Goal: Information Seeking & Learning: Learn about a topic

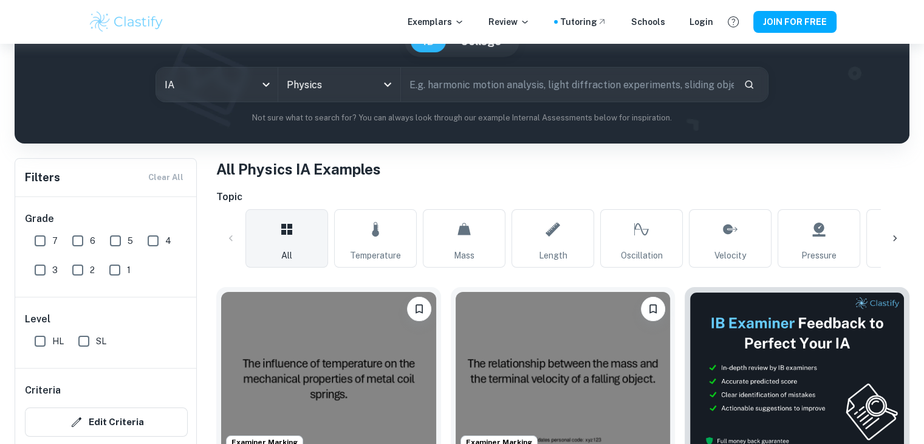
scroll to position [233, 0]
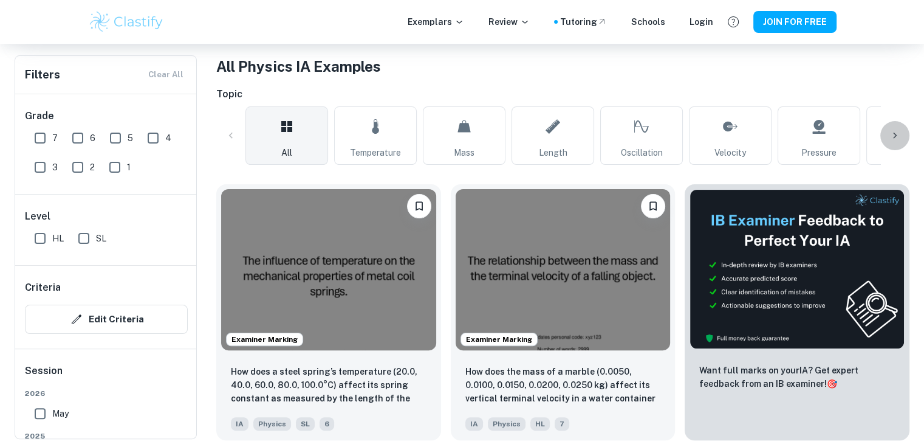
click at [882, 131] on div at bounding box center [894, 135] width 29 height 29
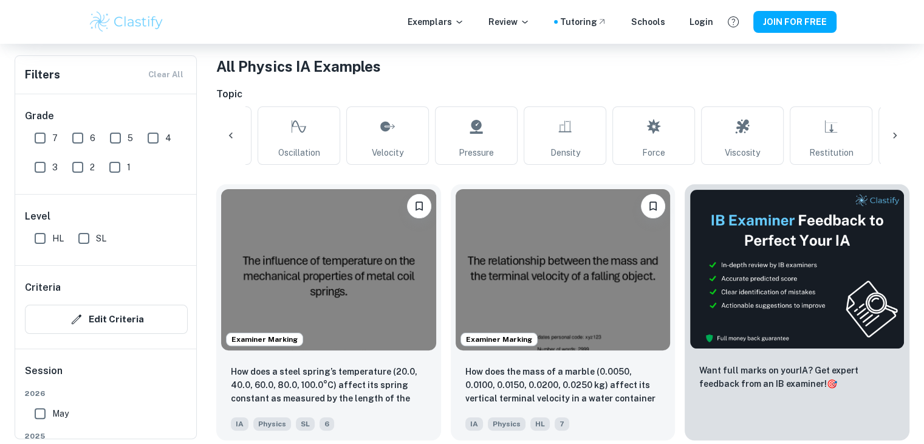
scroll to position [0, 570]
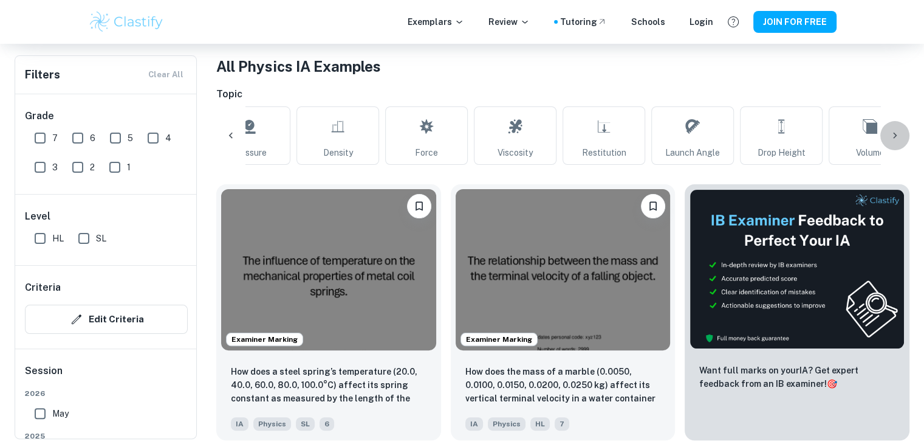
click at [896, 134] on icon at bounding box center [895, 135] width 4 height 6
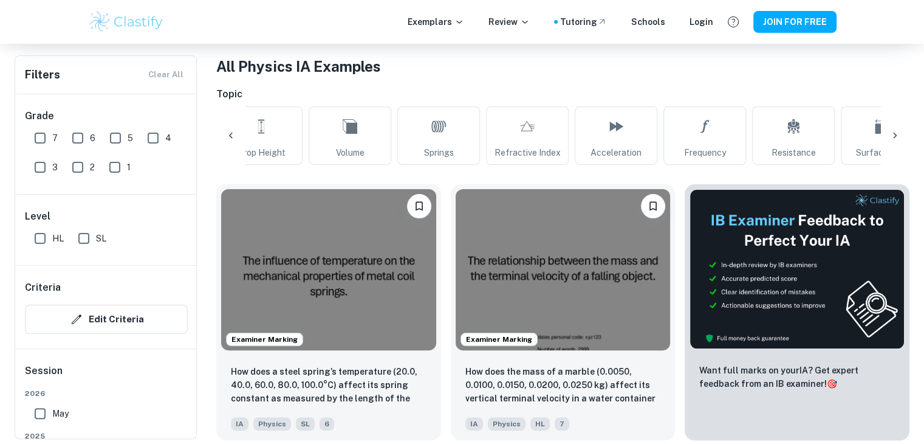
scroll to position [0, 1140]
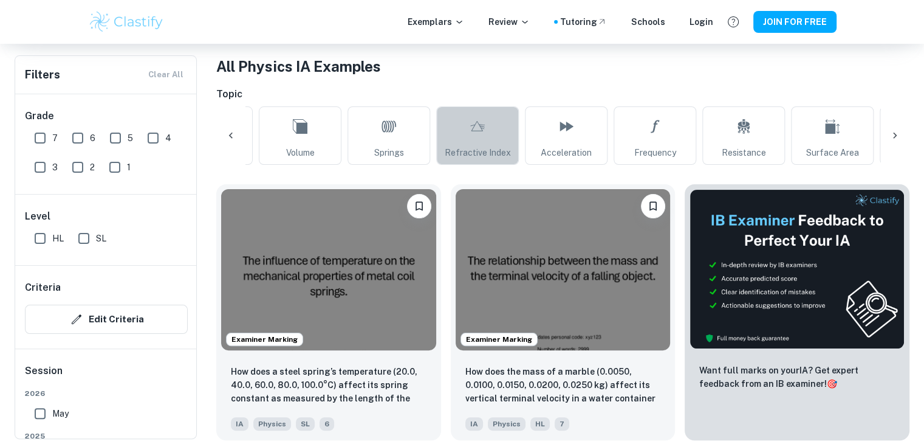
click at [493, 117] on link "Refractive Index" at bounding box center [477, 135] width 83 height 58
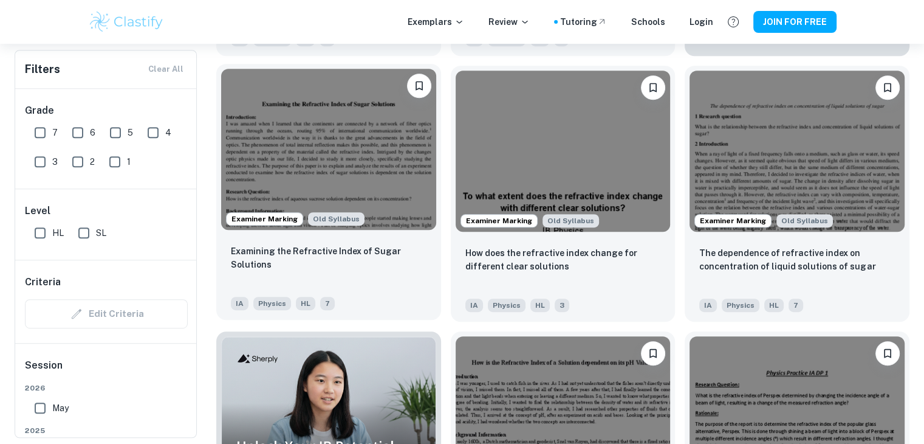
scroll to position [617, 0]
click at [36, 236] on input "HL" at bounding box center [40, 233] width 24 height 24
checkbox input "true"
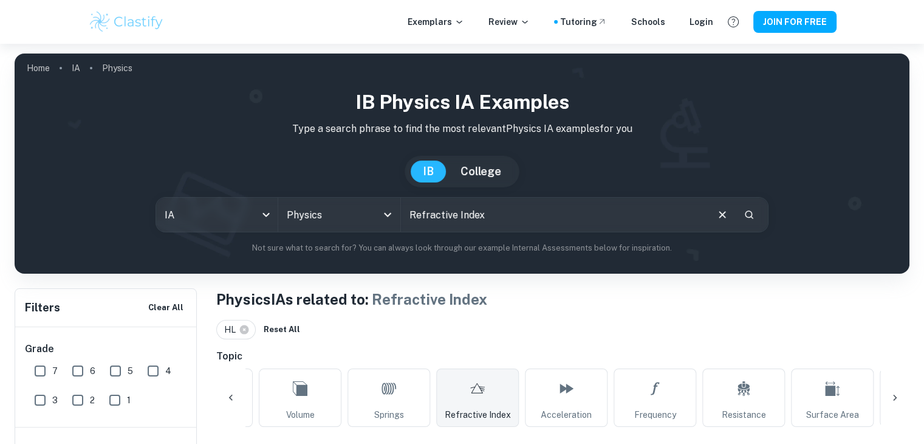
scroll to position [75, 0]
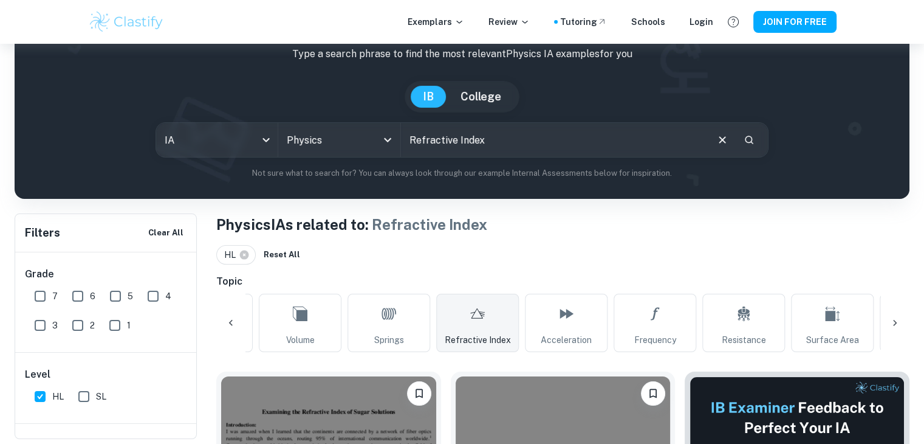
click at [887, 311] on div at bounding box center [894, 322] width 29 height 29
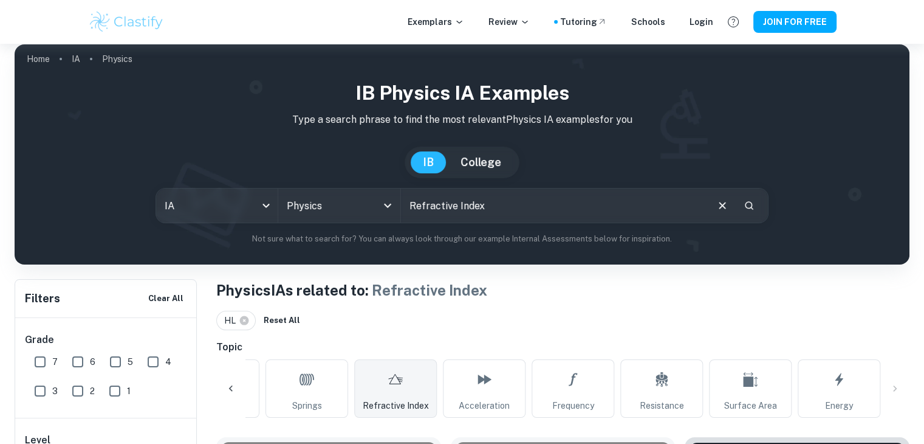
scroll to position [0, 0]
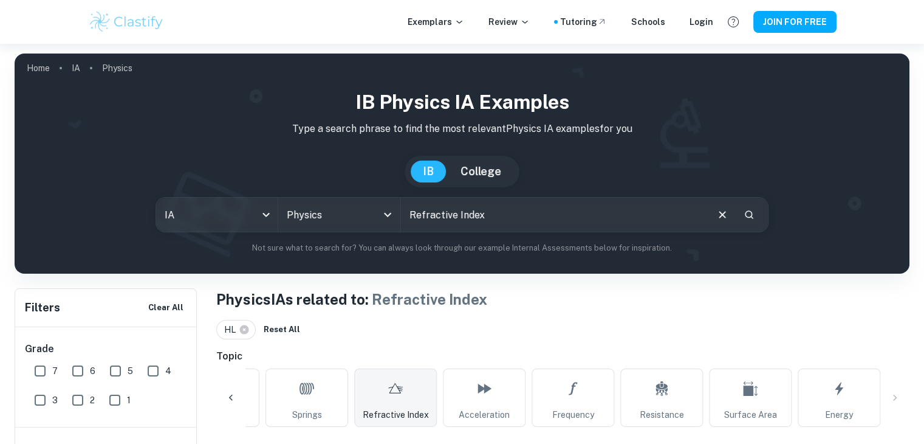
click at [476, 166] on button "College" at bounding box center [480, 171] width 65 height 22
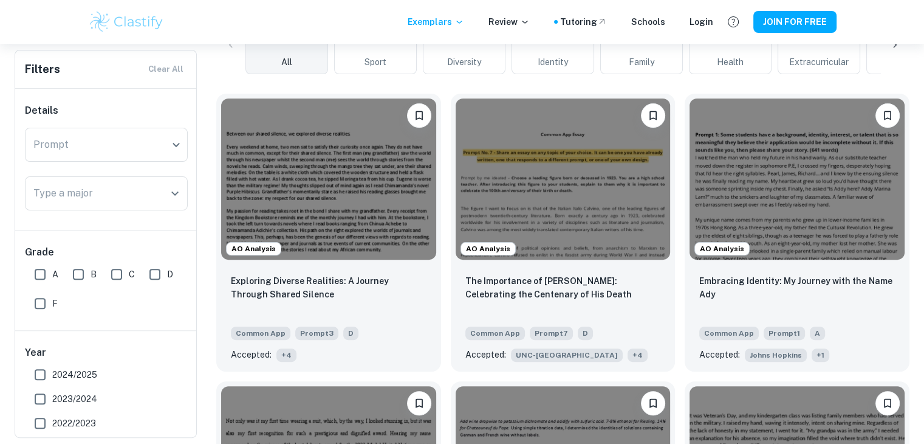
scroll to position [226, 0]
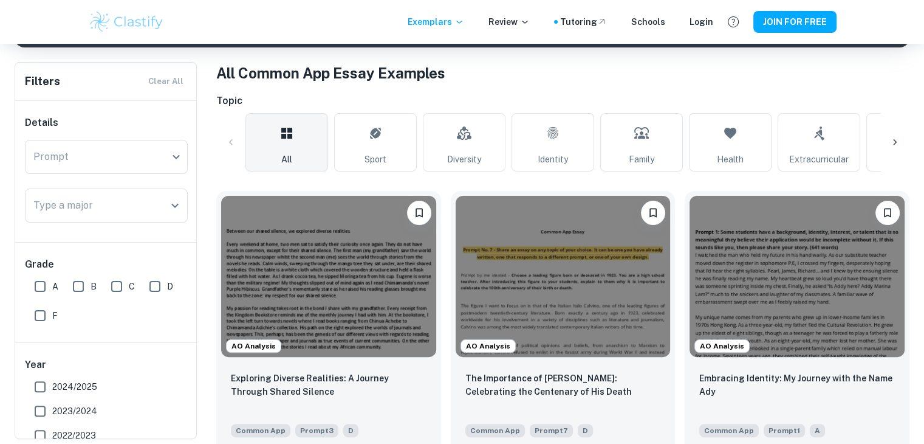
click at [889, 143] on icon at bounding box center [895, 142] width 12 height 12
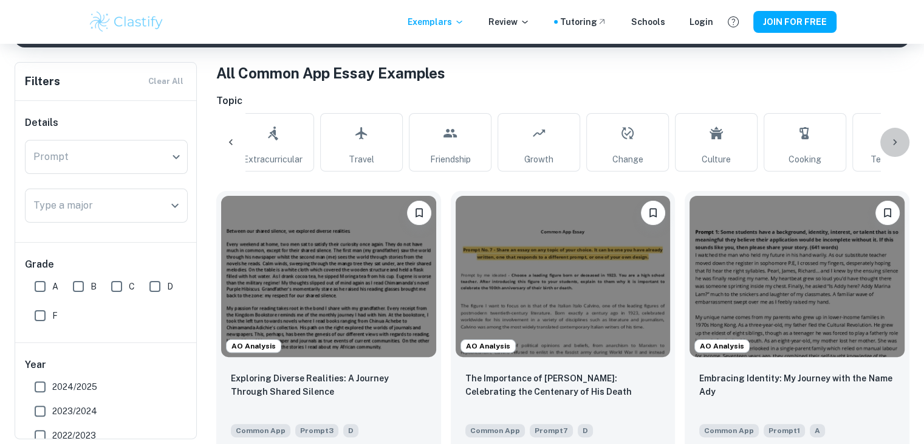
click at [889, 143] on icon at bounding box center [895, 142] width 12 height 12
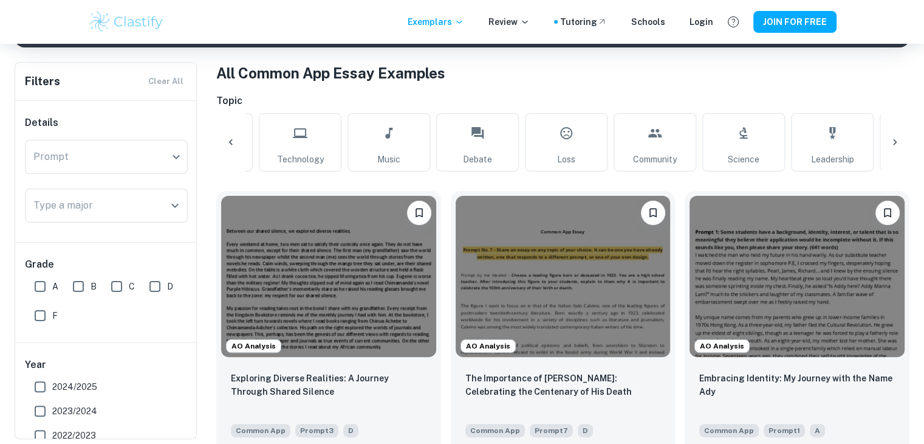
click at [889, 143] on icon at bounding box center [895, 142] width 12 height 12
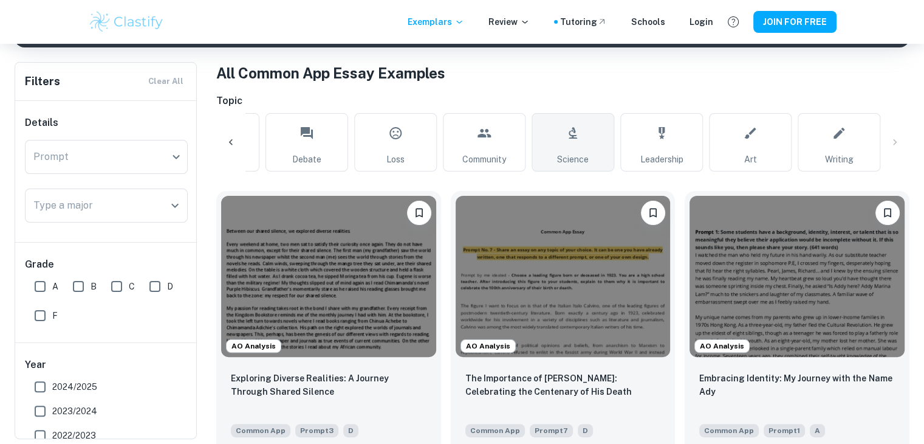
click at [594, 136] on link "Science" at bounding box center [573, 142] width 83 height 58
type input "Science"
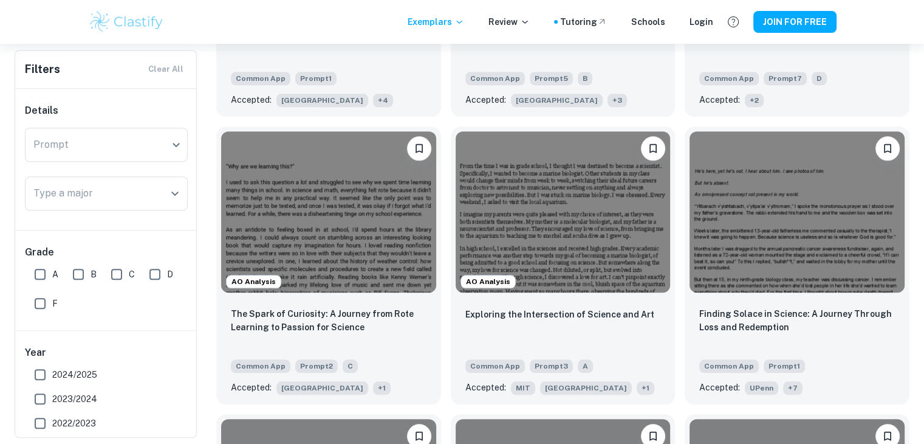
scroll to position [1155, 0]
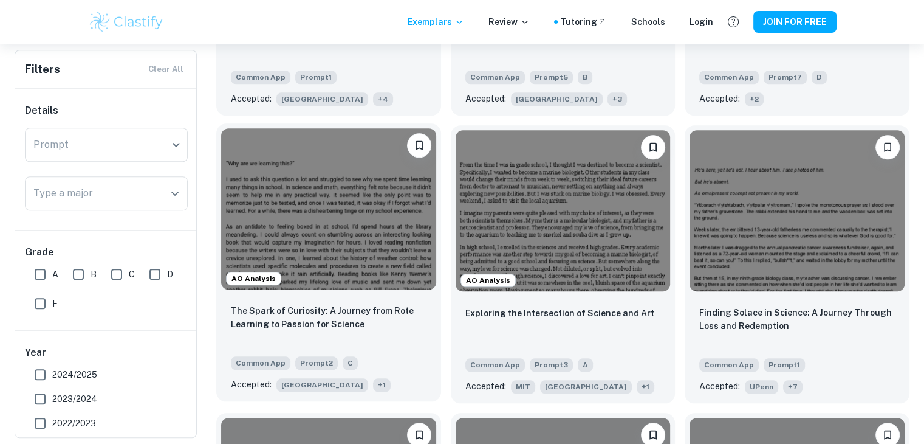
click at [373, 387] on span "+ 1" at bounding box center [382, 384] width 18 height 13
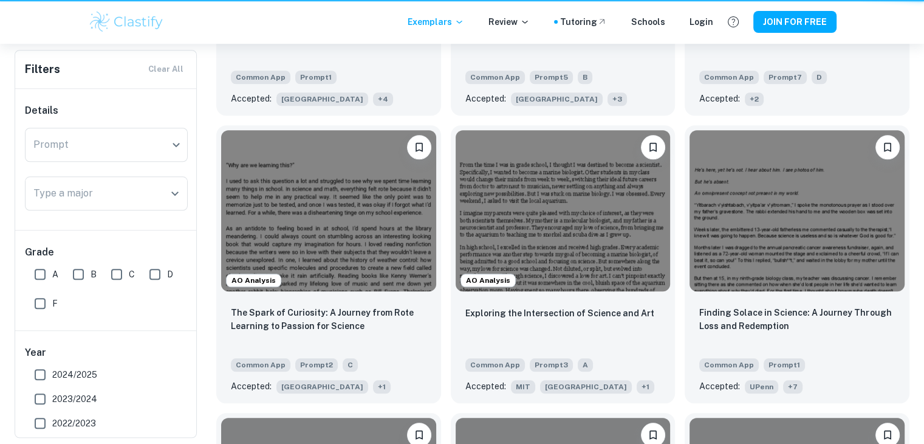
scroll to position [0, 986]
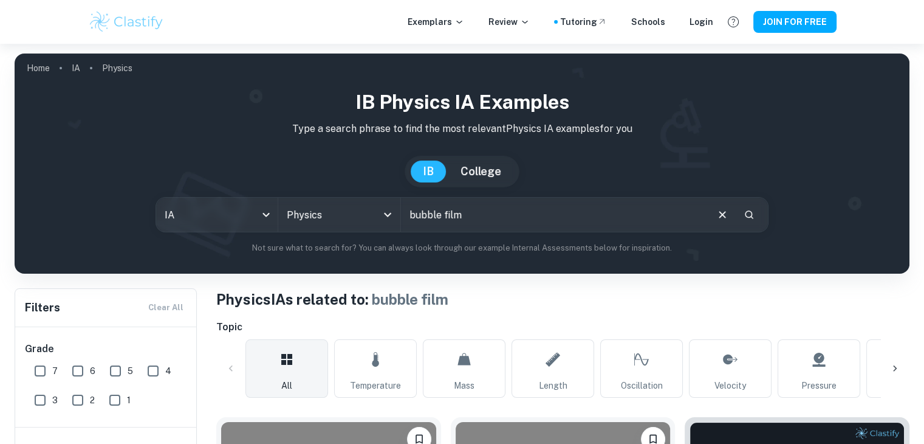
click at [491, 225] on input "bubble film" at bounding box center [553, 214] width 305 height 34
type input "bubble"
type input "light diffraction"
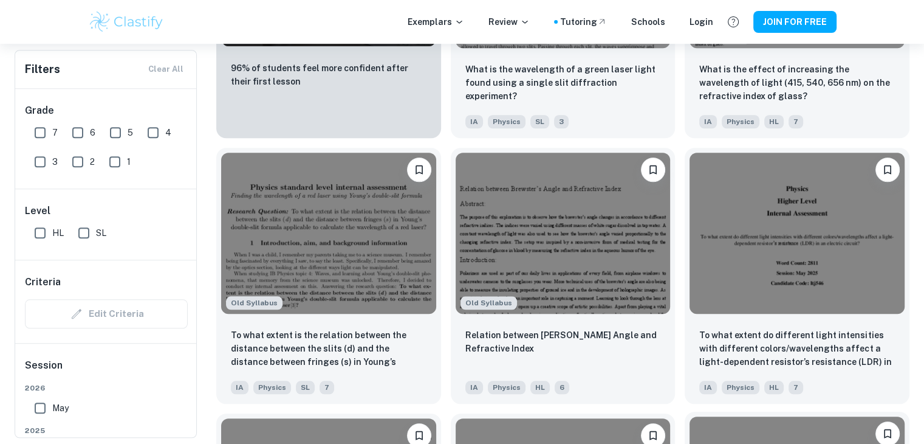
scroll to position [1065, 0]
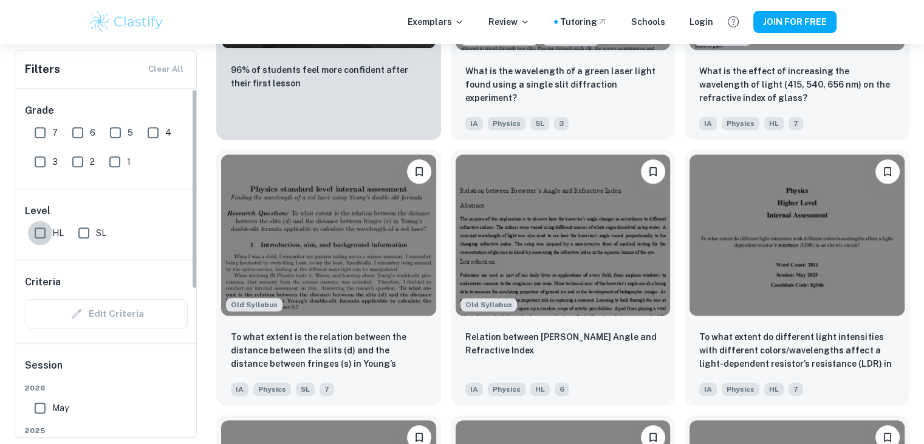
click at [39, 229] on input "HL" at bounding box center [40, 233] width 24 height 24
checkbox input "true"
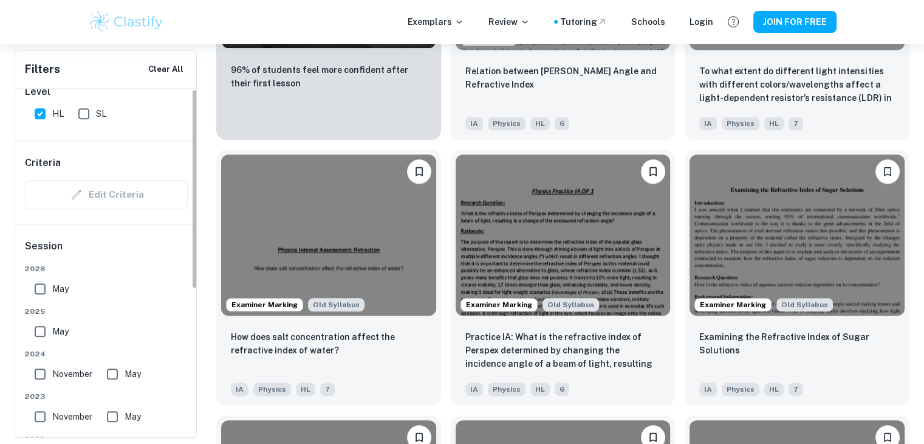
scroll to position [0, 0]
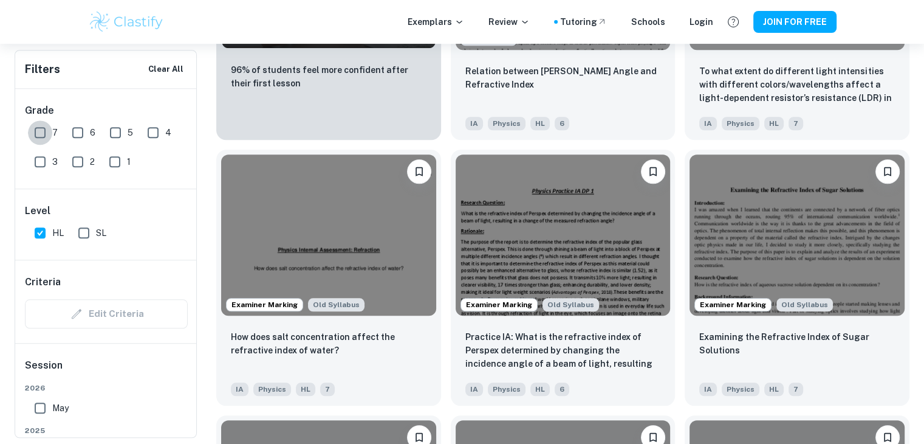
click at [39, 142] on input "7" at bounding box center [40, 132] width 24 height 24
checkbox input "true"
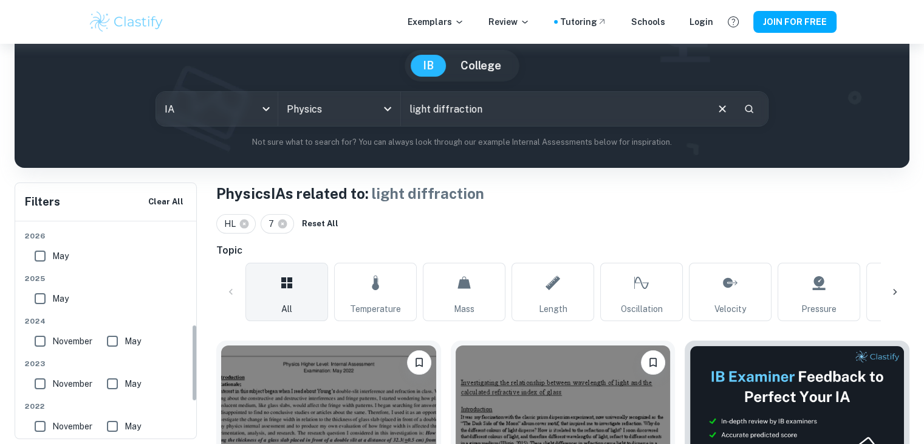
scroll to position [286, 0]
click at [46, 291] on input "May" at bounding box center [40, 296] width 24 height 24
checkbox input "true"
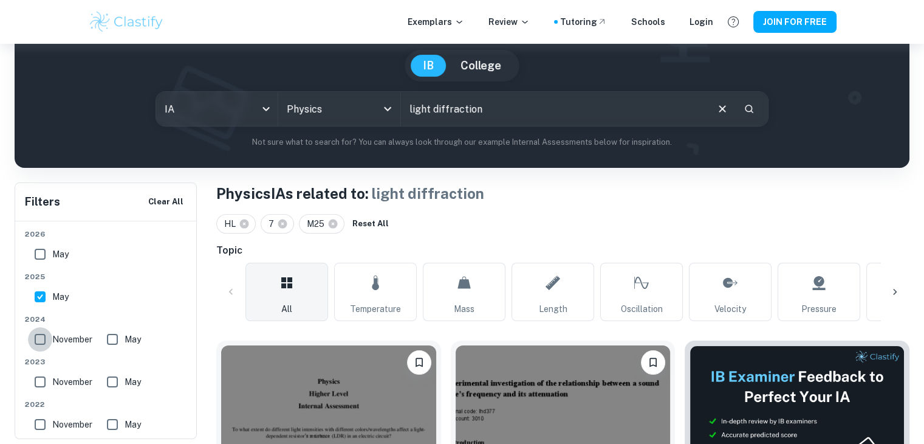
click at [41, 347] on input "November" at bounding box center [40, 339] width 24 height 24
checkbox input "true"
click at [114, 342] on input "May" at bounding box center [112, 339] width 24 height 24
checkbox input "true"
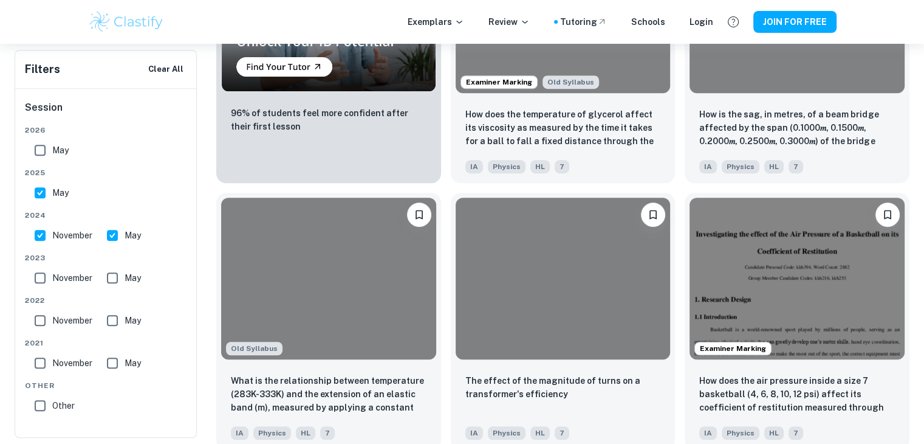
scroll to position [5302, 0]
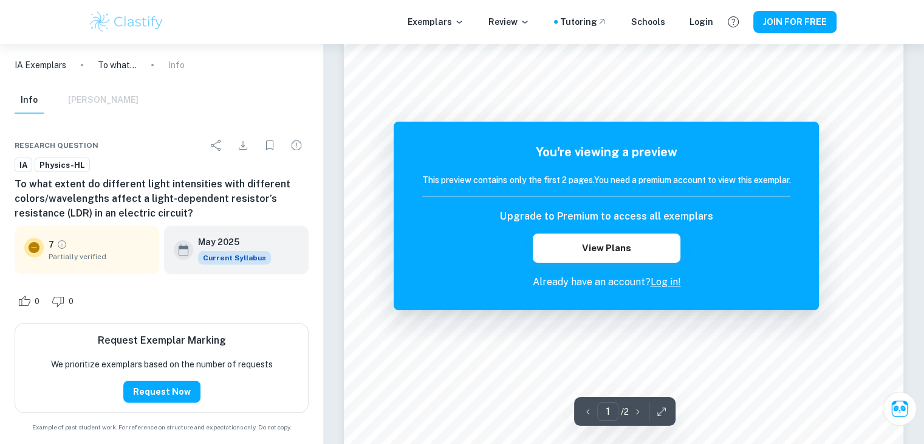
scroll to position [129, 0]
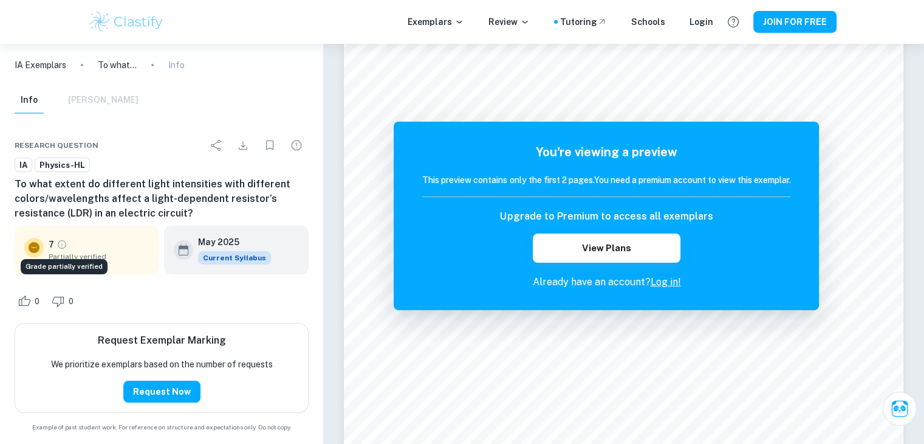
click at [57, 244] on icon "Grade partially verified" at bounding box center [62, 244] width 11 height 11
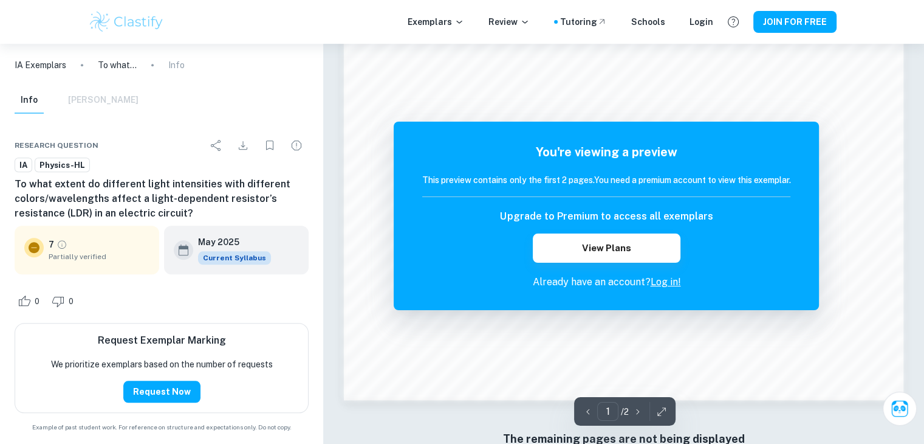
scroll to position [1151, 0]
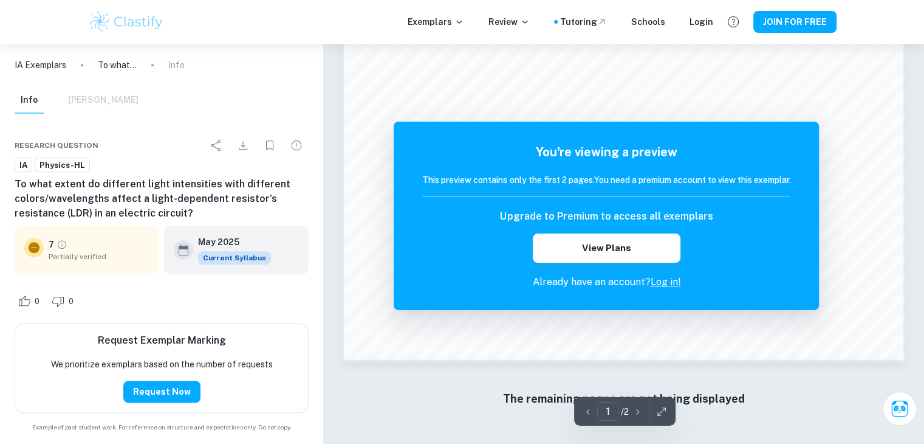
click at [661, 284] on link "Log in!" at bounding box center [665, 282] width 30 height 12
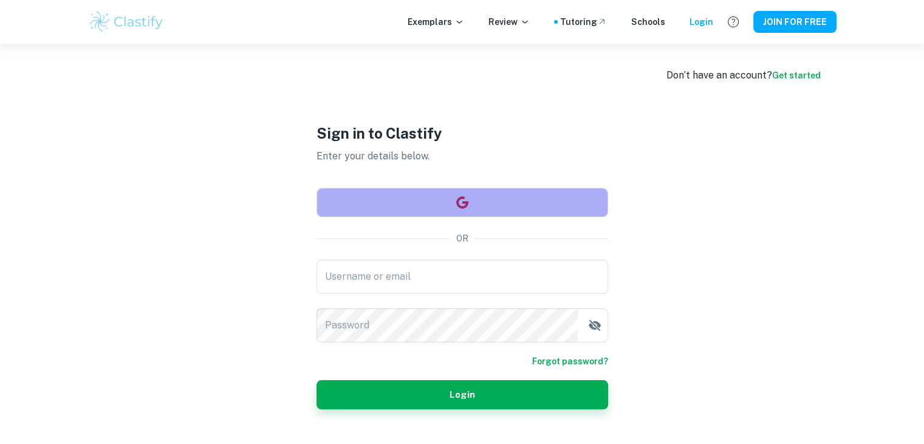
click at [532, 203] on button "button" at bounding box center [463, 202] width 292 height 29
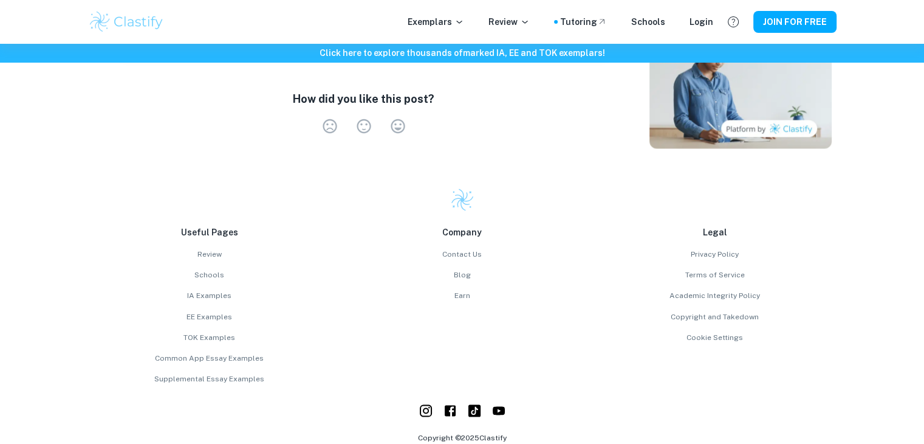
scroll to position [2045, 0]
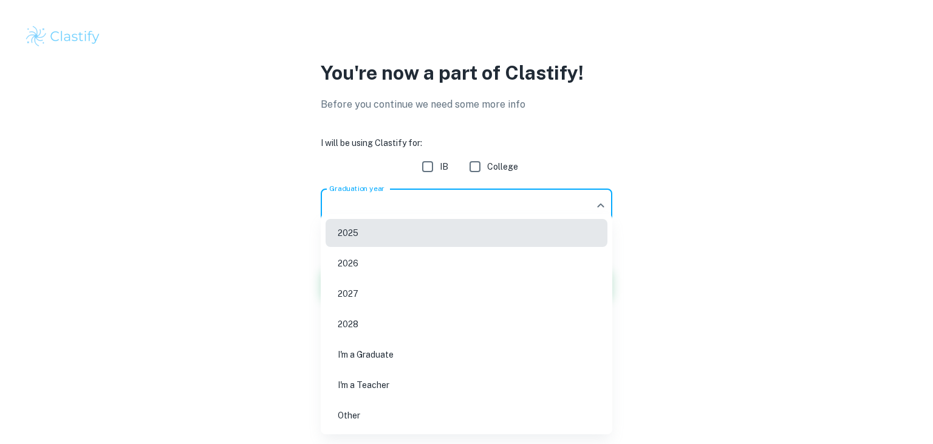
click at [482, 199] on body "We value your privacy We use cookies to enhance your browsing experience, serve…" at bounding box center [466, 222] width 933 height 444
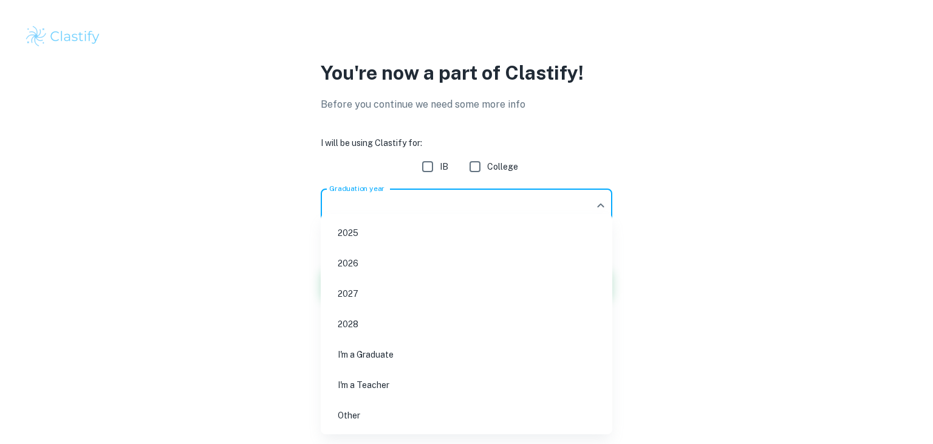
click at [423, 163] on div at bounding box center [466, 222] width 933 height 444
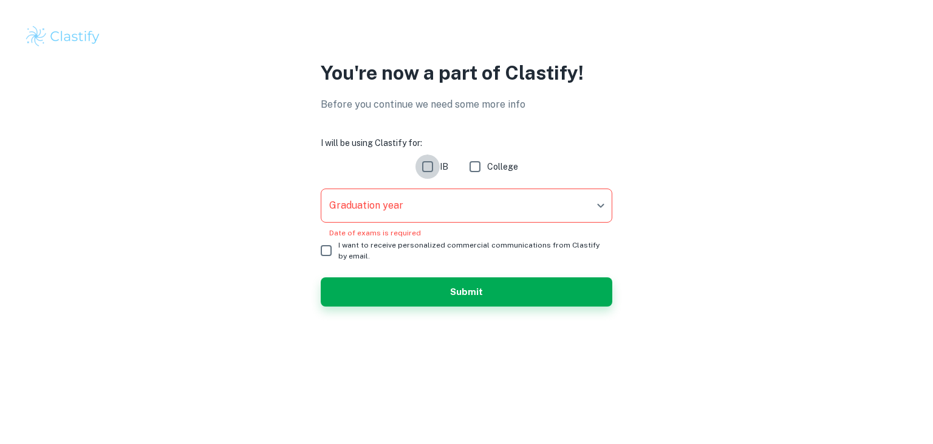
click at [425, 165] on input "IB" at bounding box center [428, 166] width 24 height 24
checkbox input "true"
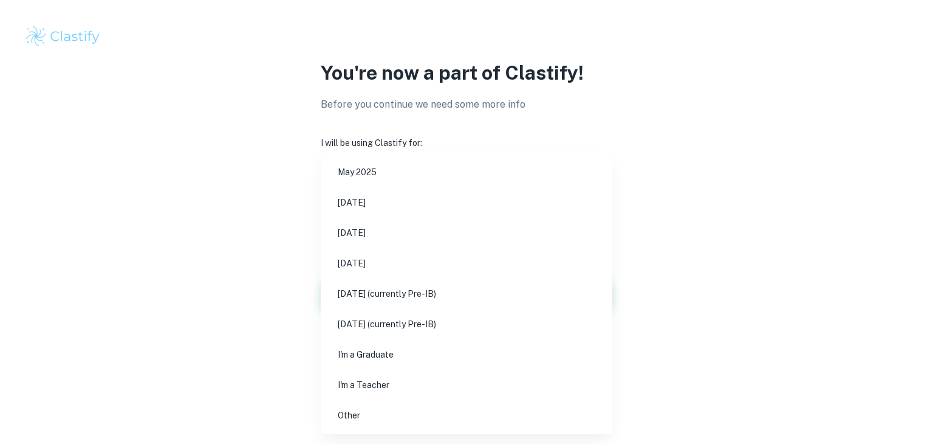
click at [423, 214] on body "We value your privacy We use cookies to enhance your browsing experience, serve…" at bounding box center [466, 222] width 933 height 444
click at [372, 236] on li "May 2026" at bounding box center [467, 233] width 282 height 28
type input "M26"
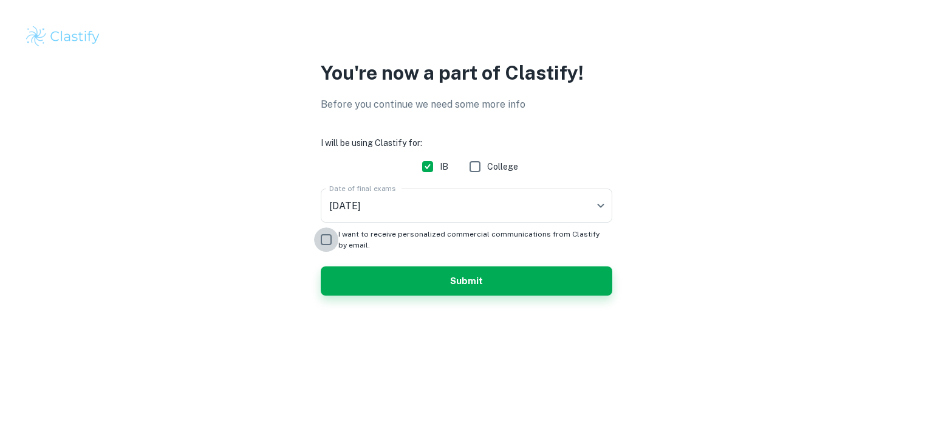
click at [322, 233] on input "I want to receive personalized commercial communications from Clastify by email." at bounding box center [326, 239] width 24 height 24
click at [331, 237] on input "I want to receive personalized commercial communications from Clastify by email." at bounding box center [326, 239] width 24 height 24
checkbox input "false"
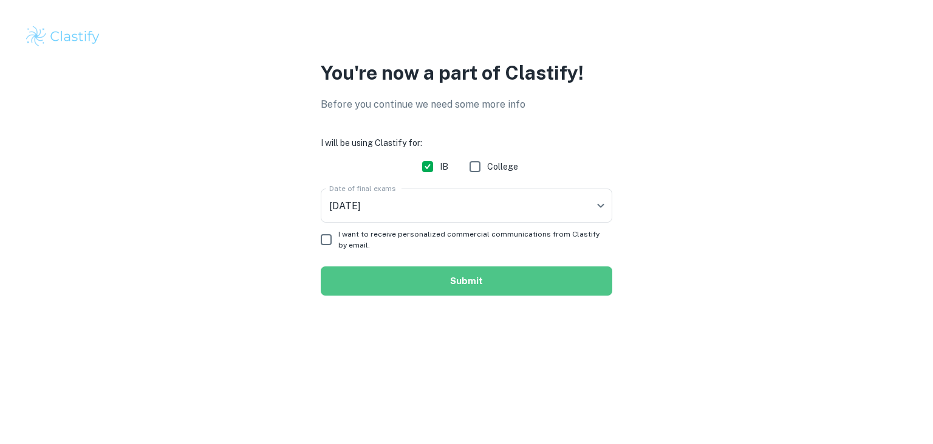
click at [384, 283] on button "Submit" at bounding box center [467, 280] width 292 height 29
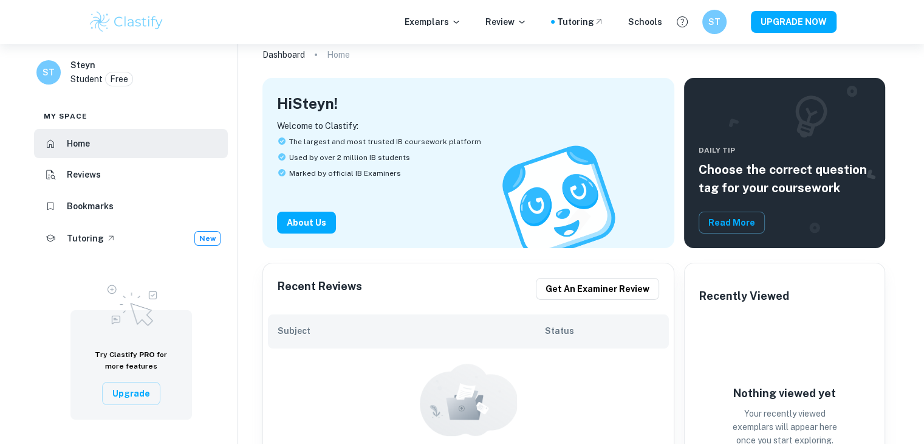
scroll to position [33, 0]
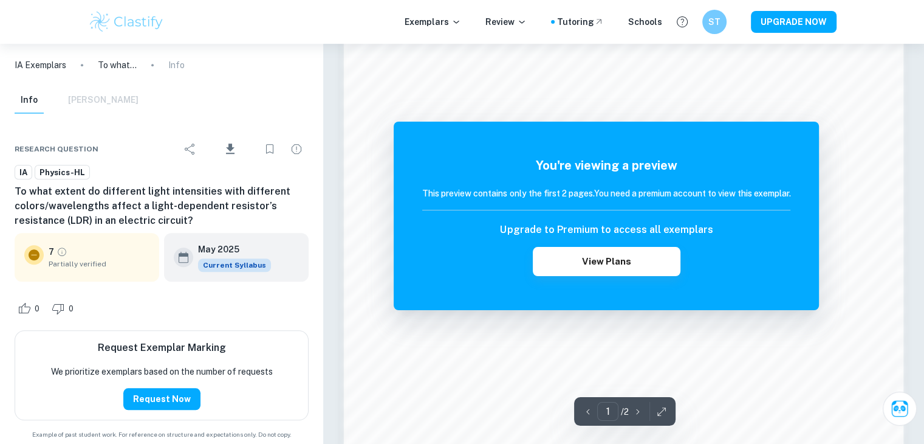
scroll to position [1009, 0]
